Goal: Task Accomplishment & Management: Manage account settings

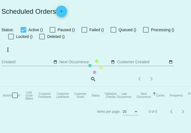
checkbox input "true"
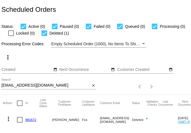
click at [38, 87] on input "[EMAIL_ADDRESS][DOMAIN_NAME]" at bounding box center [45, 85] width 89 height 5
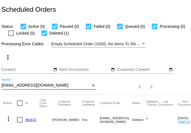
click at [38, 87] on input "[EMAIL_ADDRESS][DOMAIN_NAME]" at bounding box center [45, 85] width 89 height 5
paste input "alaskadreaming236@g"
type input "[EMAIL_ADDRESS][DOMAIN_NAME]"
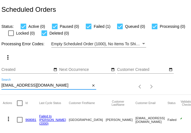
scroll to position [17, 0]
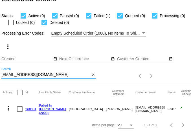
click at [9, 105] on mat-icon "more_vert" at bounding box center [8, 108] width 7 height 7
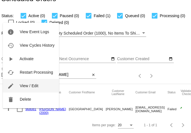
click at [26, 87] on span "View / Edit" at bounding box center [29, 86] width 19 height 5
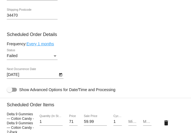
scroll to position [363, 0]
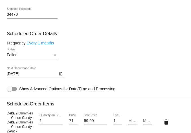
click at [27, 77] on body "arrow_back Scheduled Order #968081 Failed in [PERSON_NAME] more_vert Last Proce…" at bounding box center [95, 66] width 191 height 133
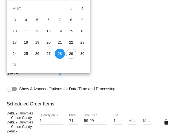
click at [61, 78] on div at bounding box center [95, 66] width 191 height 133
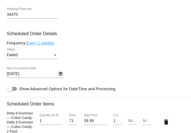
click at [61, 77] on icon "Open calendar" at bounding box center [61, 74] width 4 height 7
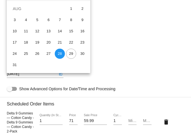
click at [166, 58] on div at bounding box center [95, 66] width 191 height 133
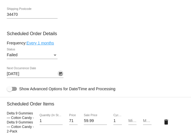
click at [9, 77] on body "arrow_back Scheduled Order #968081 Failed in [PERSON_NAME] more_vert Last Proce…" at bounding box center [95, 66] width 191 height 133
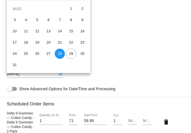
click at [9, 77] on div at bounding box center [95, 66] width 191 height 133
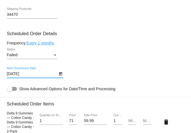
click at [17, 76] on input "[DATE]" at bounding box center [32, 74] width 51 height 5
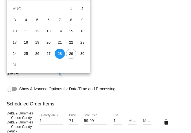
click at [60, 77] on div at bounding box center [95, 66] width 191 height 133
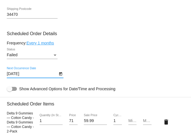
click at [60, 77] on icon "Open calendar" at bounding box center [61, 74] width 4 height 7
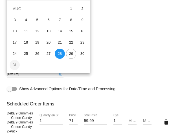
click at [14, 66] on div "31" at bounding box center [15, 65] width 10 height 10
click at [23, 77] on body "arrow_back Scheduled Order #968081 Failed in [PERSON_NAME] more_vert Last Proce…" at bounding box center [95, 66] width 191 height 133
click at [34, 78] on div at bounding box center [95, 66] width 191 height 133
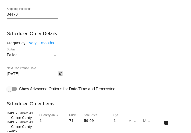
click at [61, 77] on icon "Open calendar" at bounding box center [61, 74] width 4 height 7
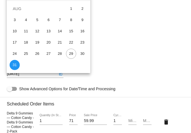
click at [61, 77] on div at bounding box center [95, 66] width 191 height 133
click at [25, 76] on body "arrow_back Scheduled Order #968081 Failed in [PERSON_NAME] more_vert Last Proce…" at bounding box center [95, 66] width 191 height 133
click at [117, 69] on div at bounding box center [95, 66] width 191 height 133
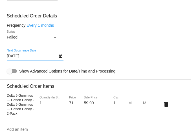
scroll to position [324, 0]
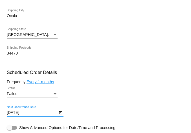
click at [61, 116] on icon "Open calendar" at bounding box center [61, 112] width 4 height 7
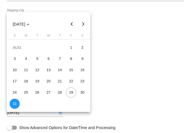
click at [83, 23] on button "Next month" at bounding box center [82, 24] width 11 height 11
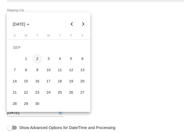
click at [38, 57] on div "2" at bounding box center [37, 59] width 10 height 10
type input "[DATE]"
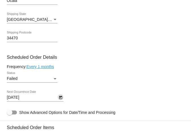
scroll to position [344, 0]
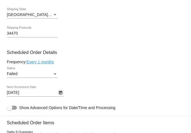
click at [46, 76] on div "Failed" at bounding box center [30, 74] width 46 height 5
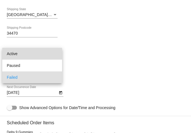
click at [40, 53] on span "Active" at bounding box center [32, 54] width 51 height 12
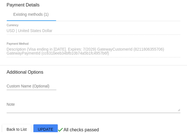
scroll to position [634, 0]
